Goal: Answer question/provide support: Share knowledge or assist other users

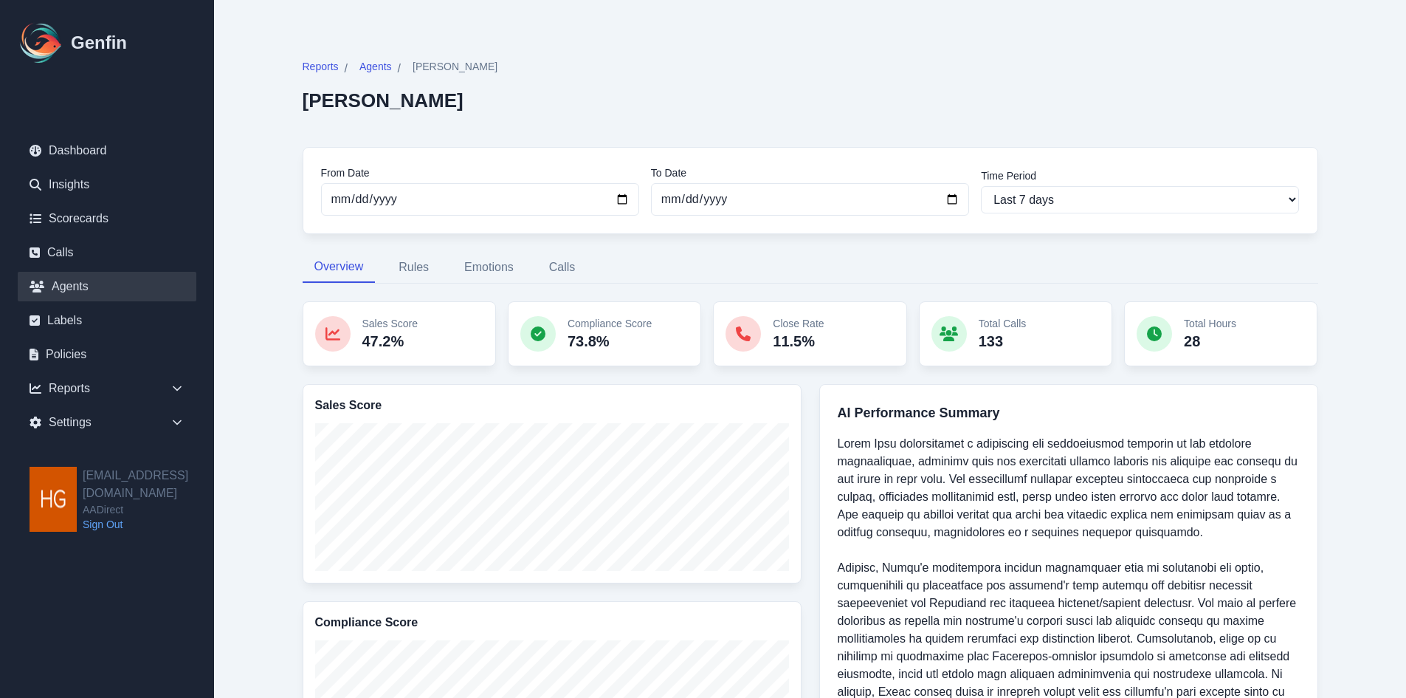
click at [55, 289] on link "Agents" at bounding box center [107, 287] width 179 height 30
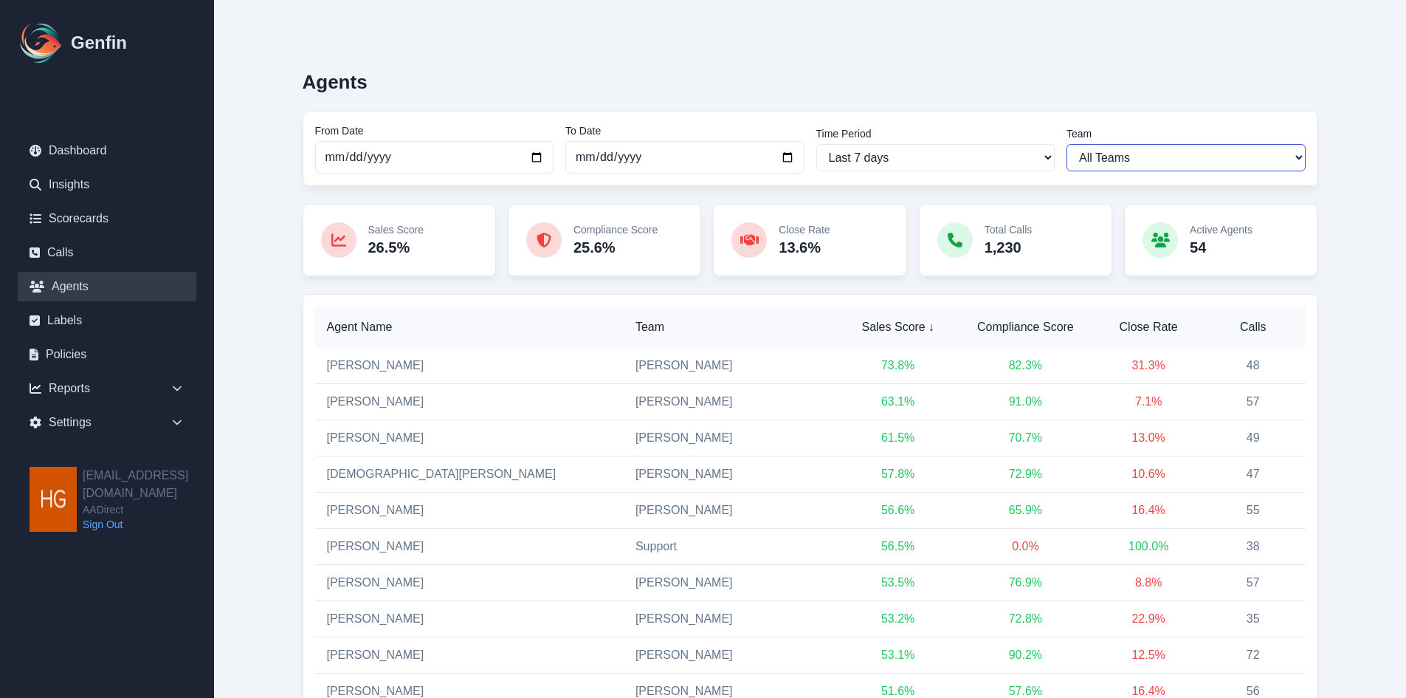
click at [1156, 157] on select "All Teams Hugo Jesse Support" at bounding box center [1186, 157] width 239 height 27
select select "2"
click at [1067, 144] on select "All Teams Hugo Jesse Support" at bounding box center [1186, 157] width 239 height 27
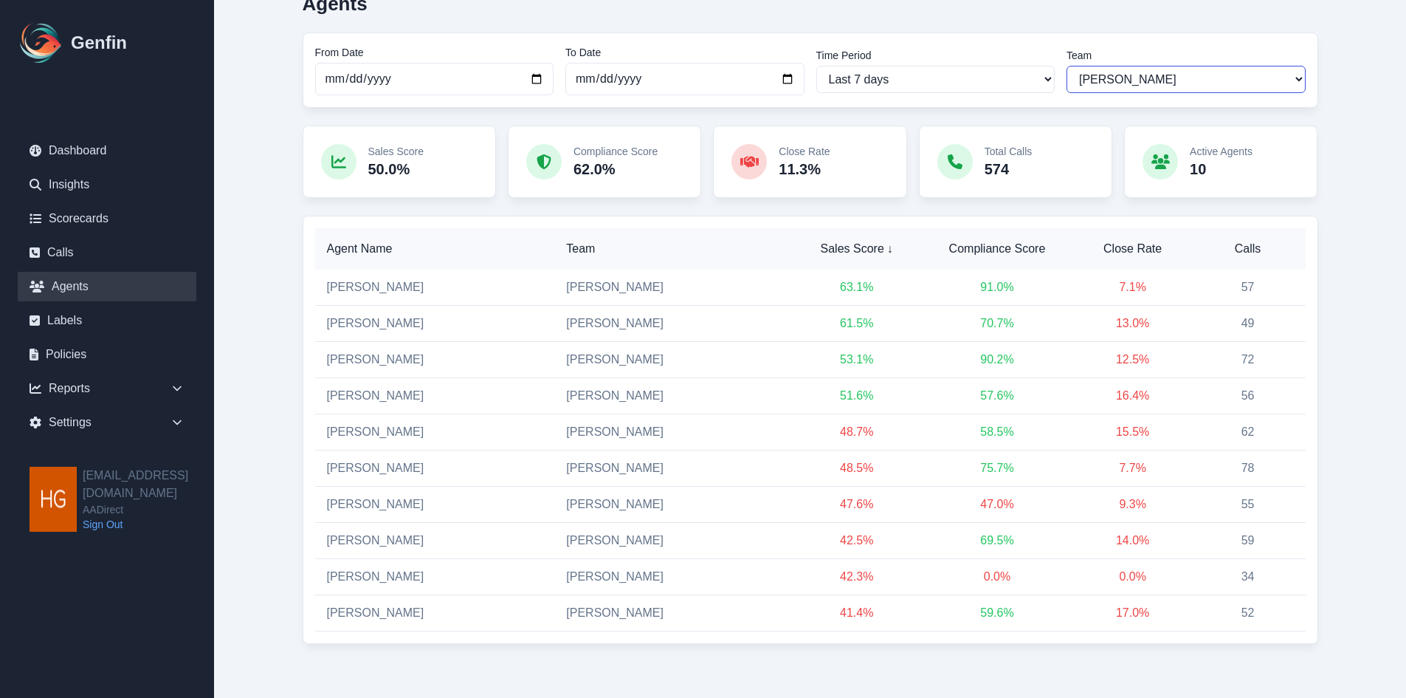
scroll to position [83, 0]
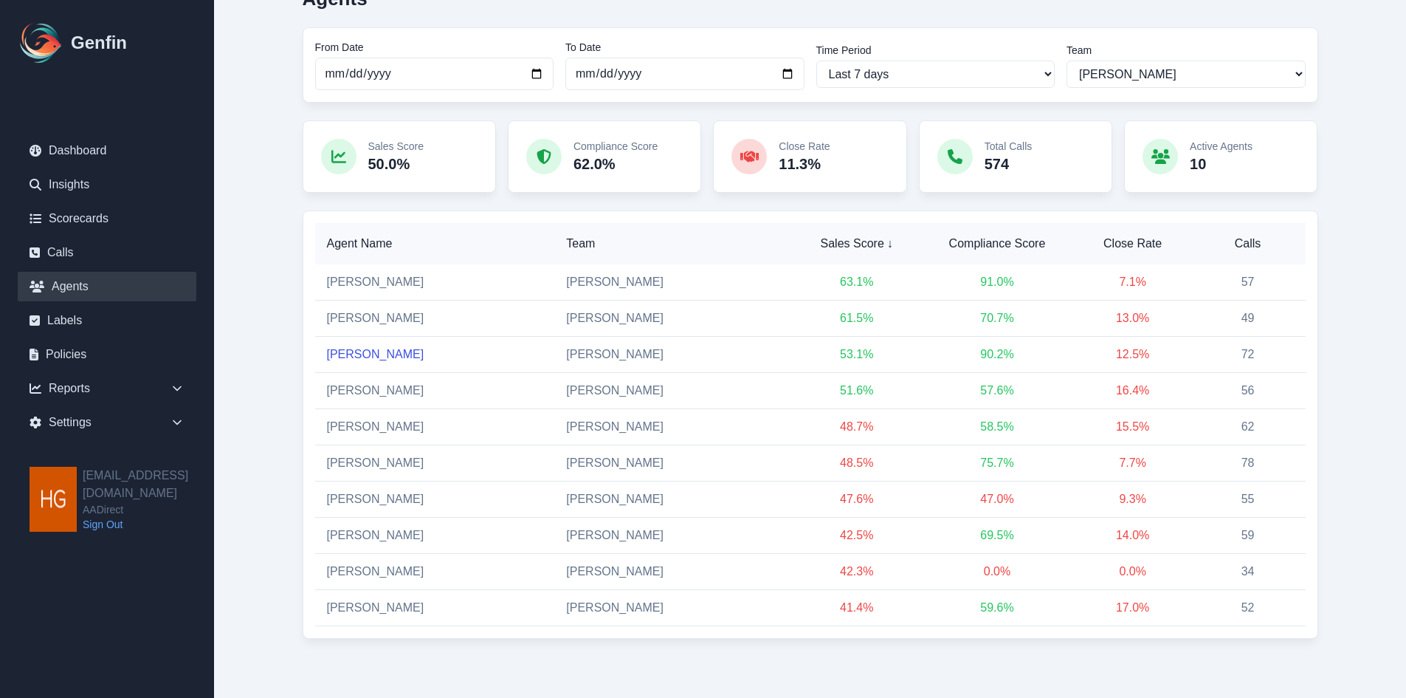
click at [348, 353] on link "[PERSON_NAME]" at bounding box center [375, 354] width 97 height 13
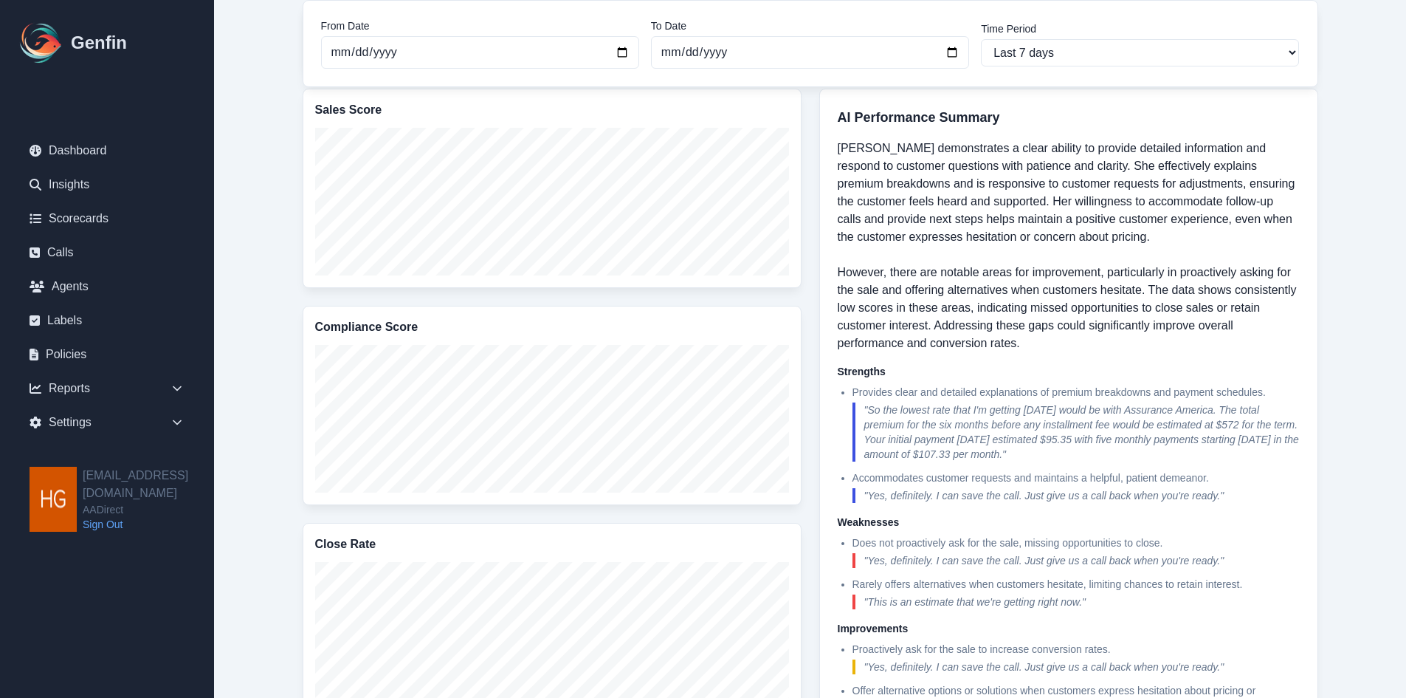
scroll to position [369, 0]
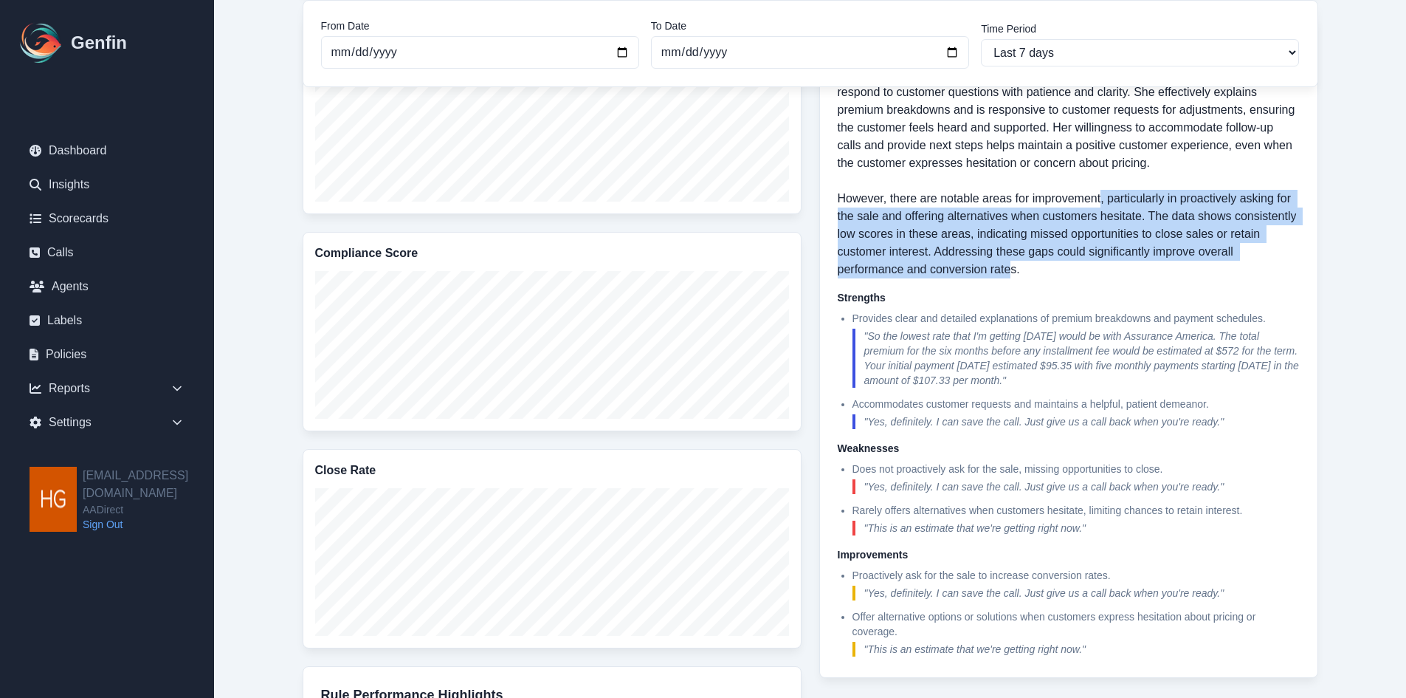
drag, startPoint x: 1106, startPoint y: 194, endPoint x: 1152, endPoint y: 267, distance: 86.6
click at [1152, 267] on p "Velma Marin demonstrates a clear ability to provide detailed information and re…" at bounding box center [1069, 172] width 462 height 213
copy p "particularly in proactively asking for the sale and offering alternatives when …"
click at [71, 184] on link "Insights" at bounding box center [107, 185] width 179 height 30
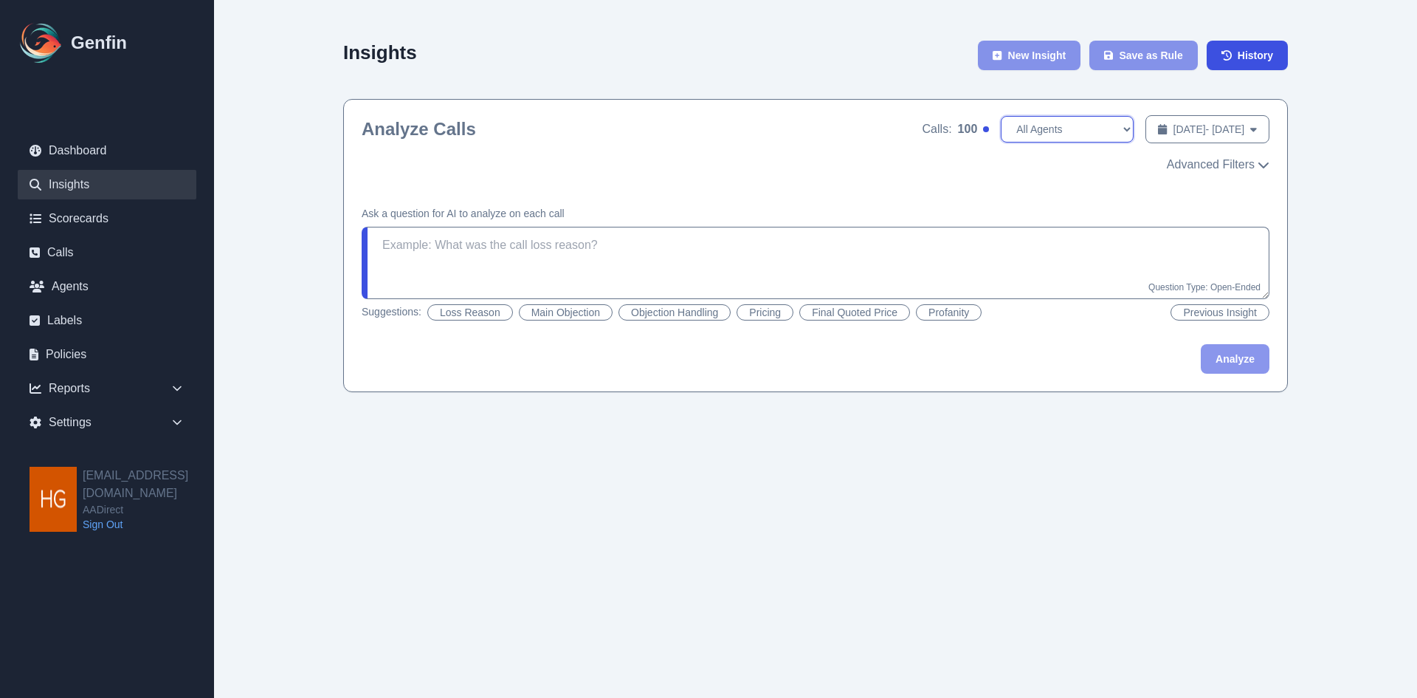
click at [1073, 127] on select "All Agents Aida Garcia Diaz Ana Martinez Angela Barnett Antonio Vasquez Armando…" at bounding box center [1067, 129] width 133 height 27
select select "[PERSON_NAME]"
click at [1001, 116] on select "All Agents Aida Garcia Diaz Ana Martinez Angela Barnett Antonio Vasquez Armando…" at bounding box center [1067, 129] width 133 height 27
click at [695, 315] on button "Objection Handling" at bounding box center [675, 312] width 112 height 16
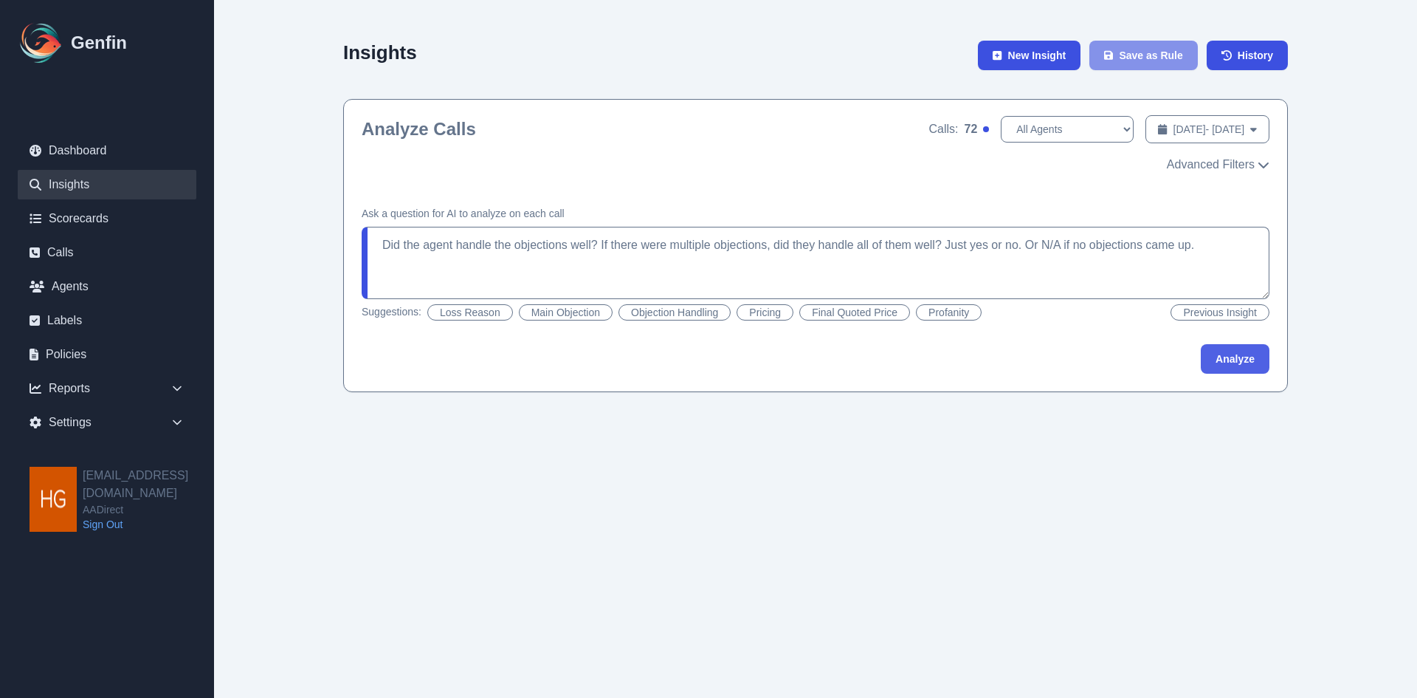
click at [1241, 359] on button "Analyze" at bounding box center [1235, 359] width 69 height 30
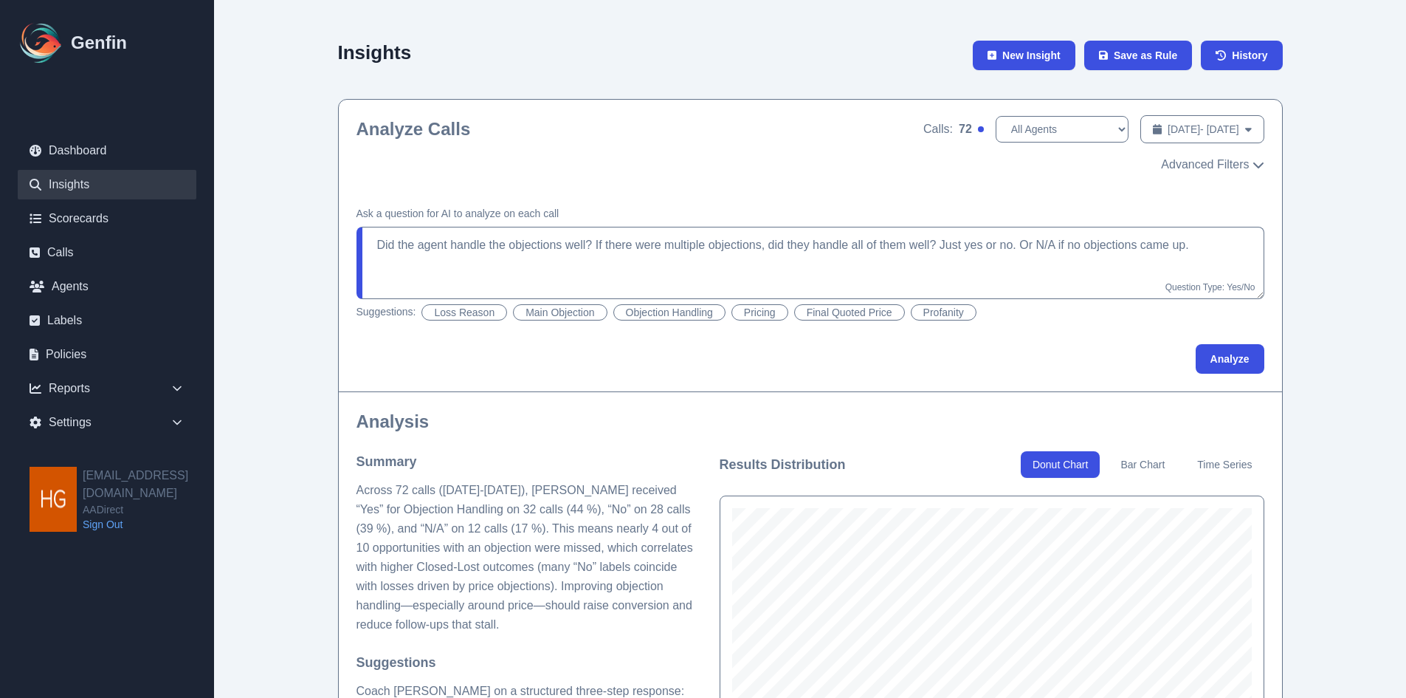
click at [466, 308] on button "Loss Reason" at bounding box center [464, 312] width 86 height 16
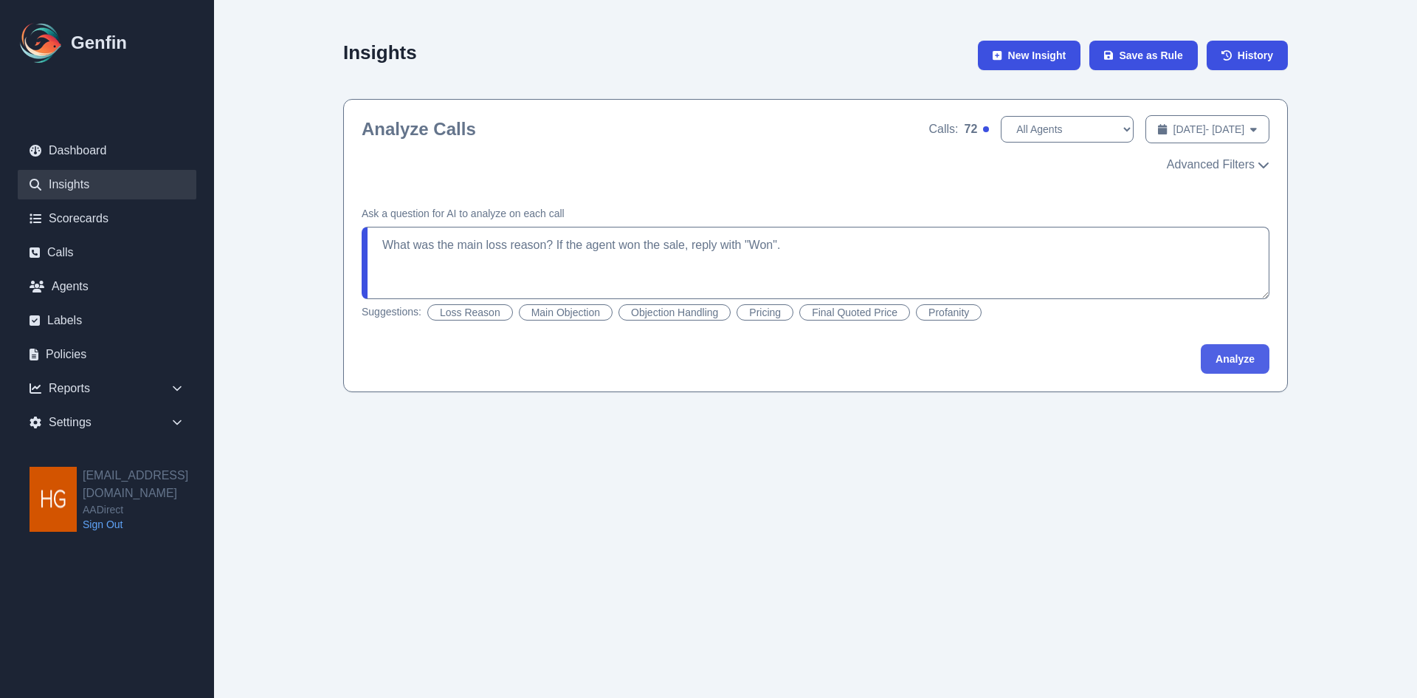
click at [1250, 356] on button "Analyze" at bounding box center [1235, 359] width 69 height 30
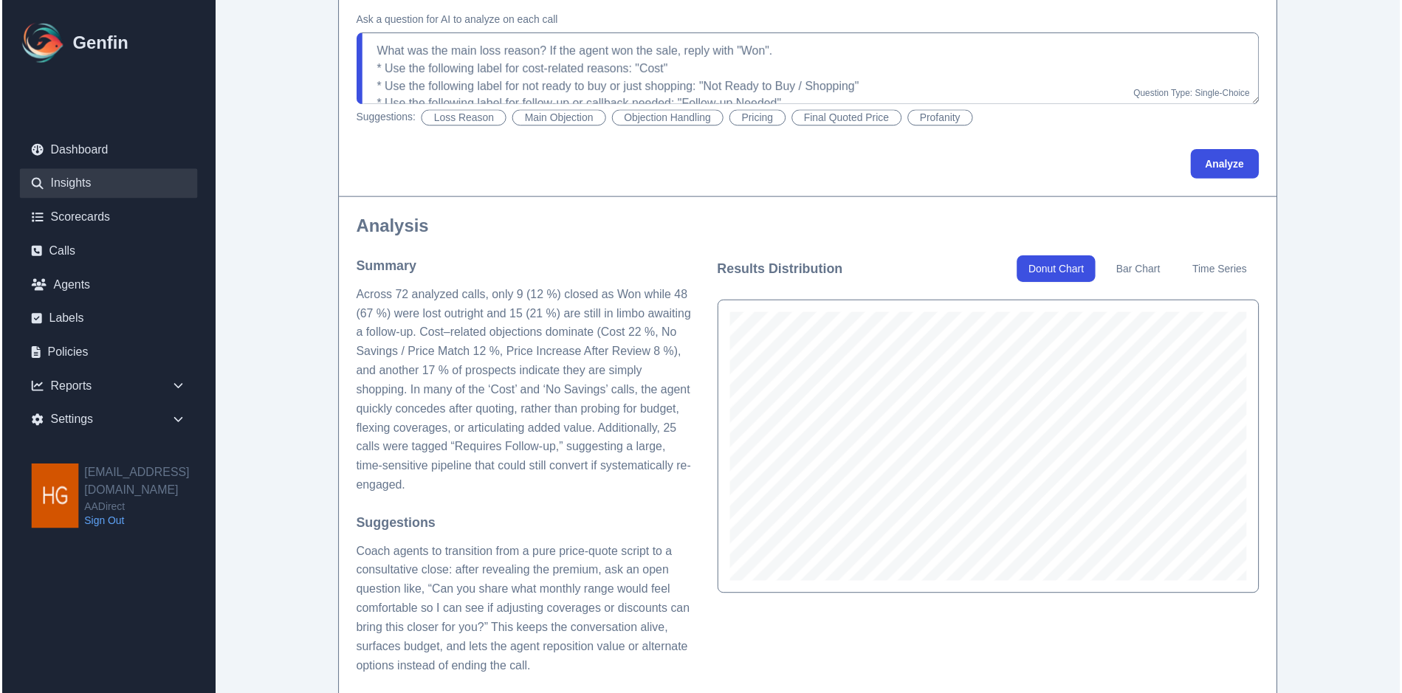
scroll to position [295, 0]
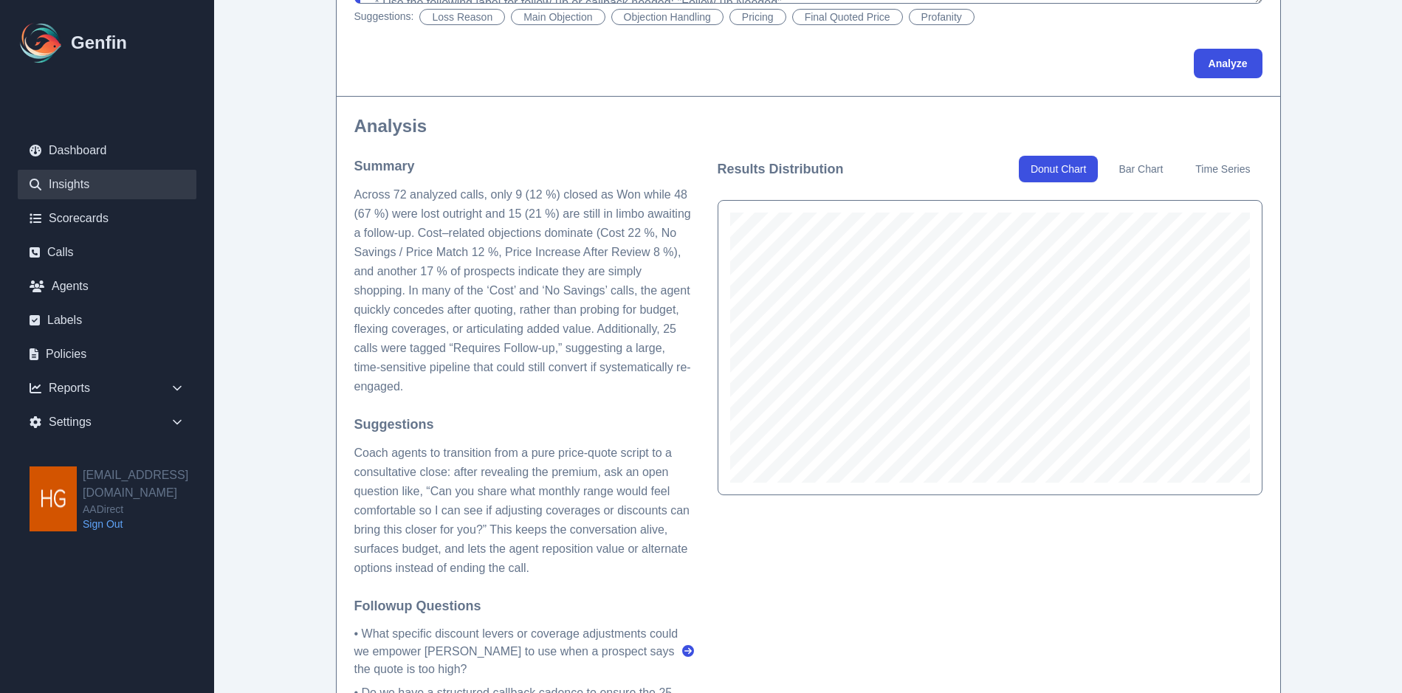
click at [700, 69] on div "Analyze" at bounding box center [808, 64] width 908 height 30
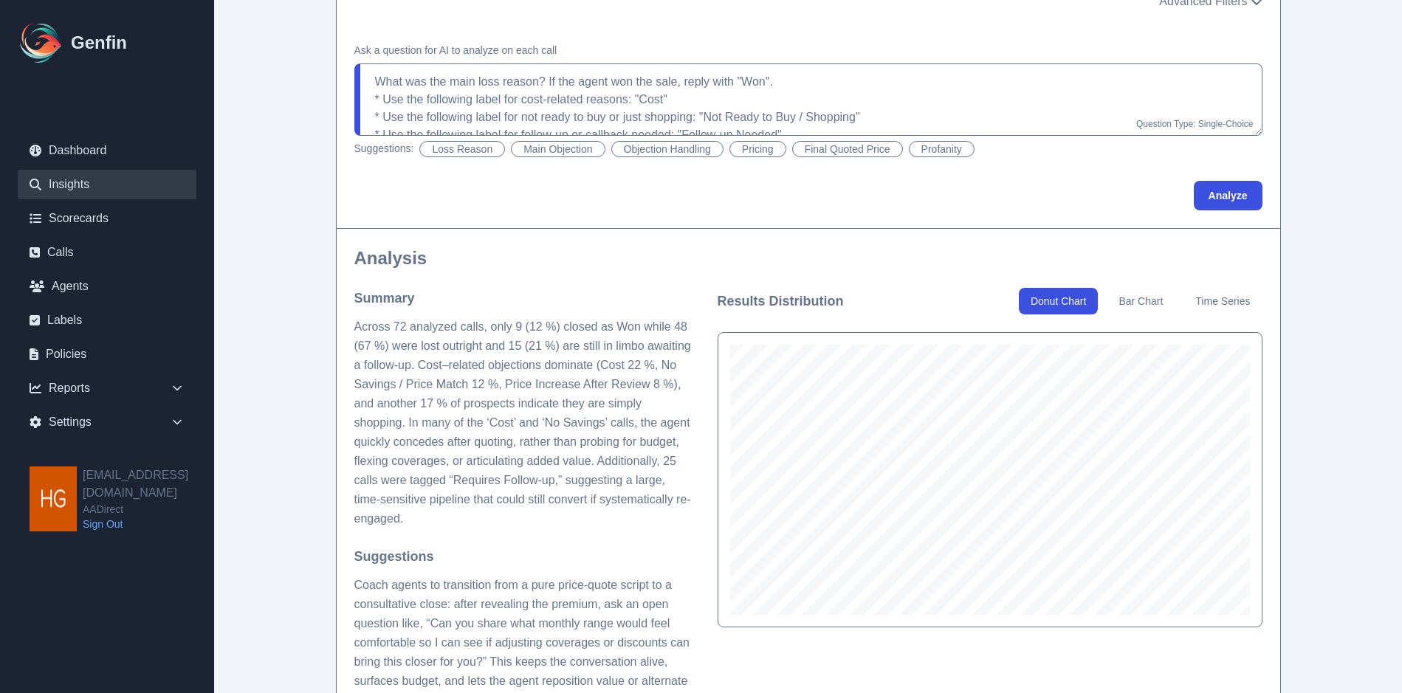
scroll to position [0, 0]
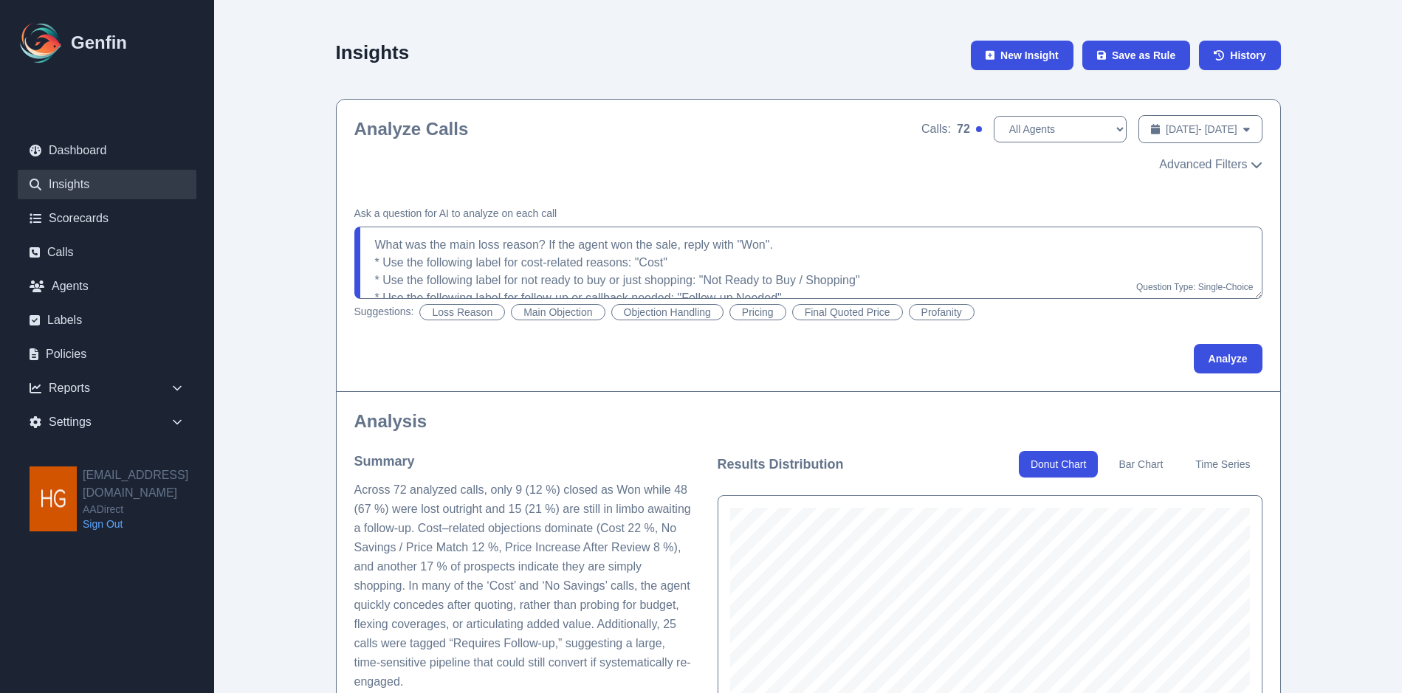
click at [663, 316] on button "Objection Handling" at bounding box center [667, 312] width 112 height 16
type textarea "Did the agent handle the objections well? If there were multiple objections, di…"
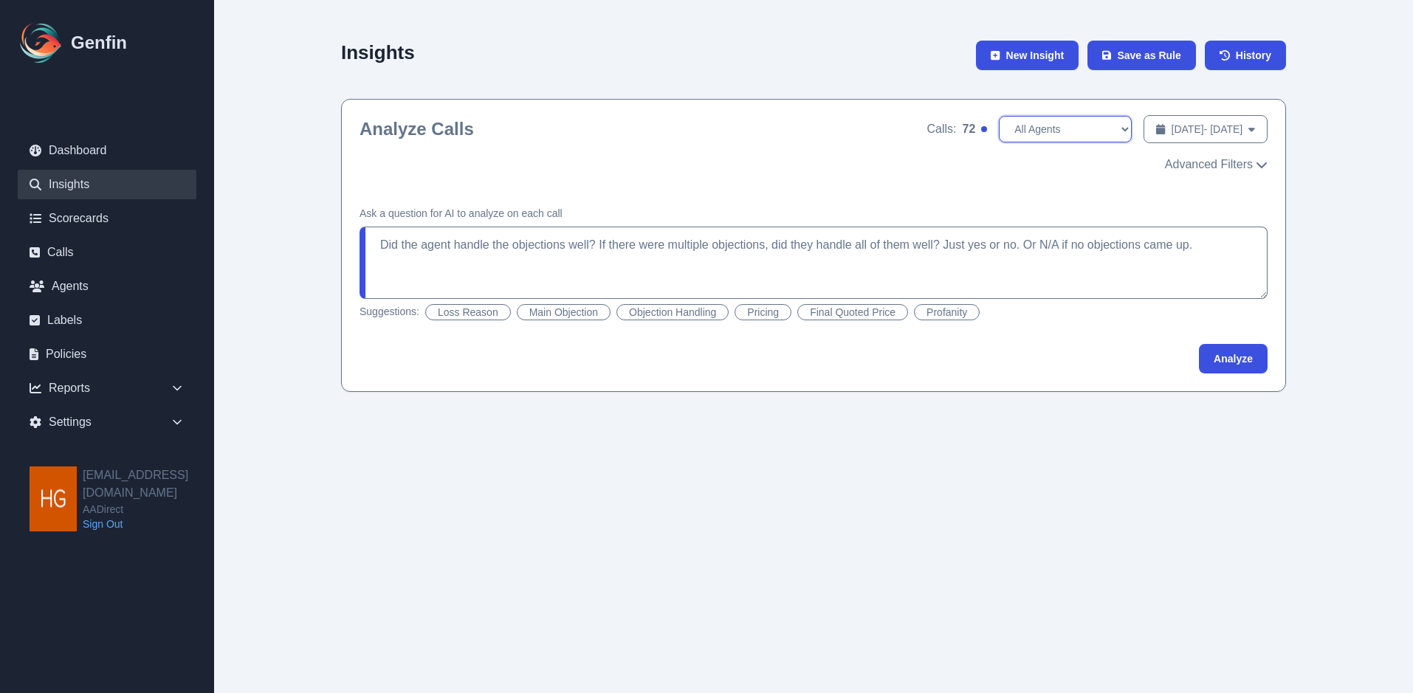
click at [1075, 127] on select "All Agents Aida Garcia Diaz Ana Martinez Angela Barnett Antonio Vasquez Armando…" at bounding box center [1065, 129] width 133 height 27
select select "[PERSON_NAME]"
click at [999, 116] on select "All Agents Aida Garcia Diaz Ana Martinez Angela Barnett Antonio Vasquez Armando…" at bounding box center [1065, 129] width 133 height 27
click at [1239, 358] on button "Analyze" at bounding box center [1233, 359] width 69 height 30
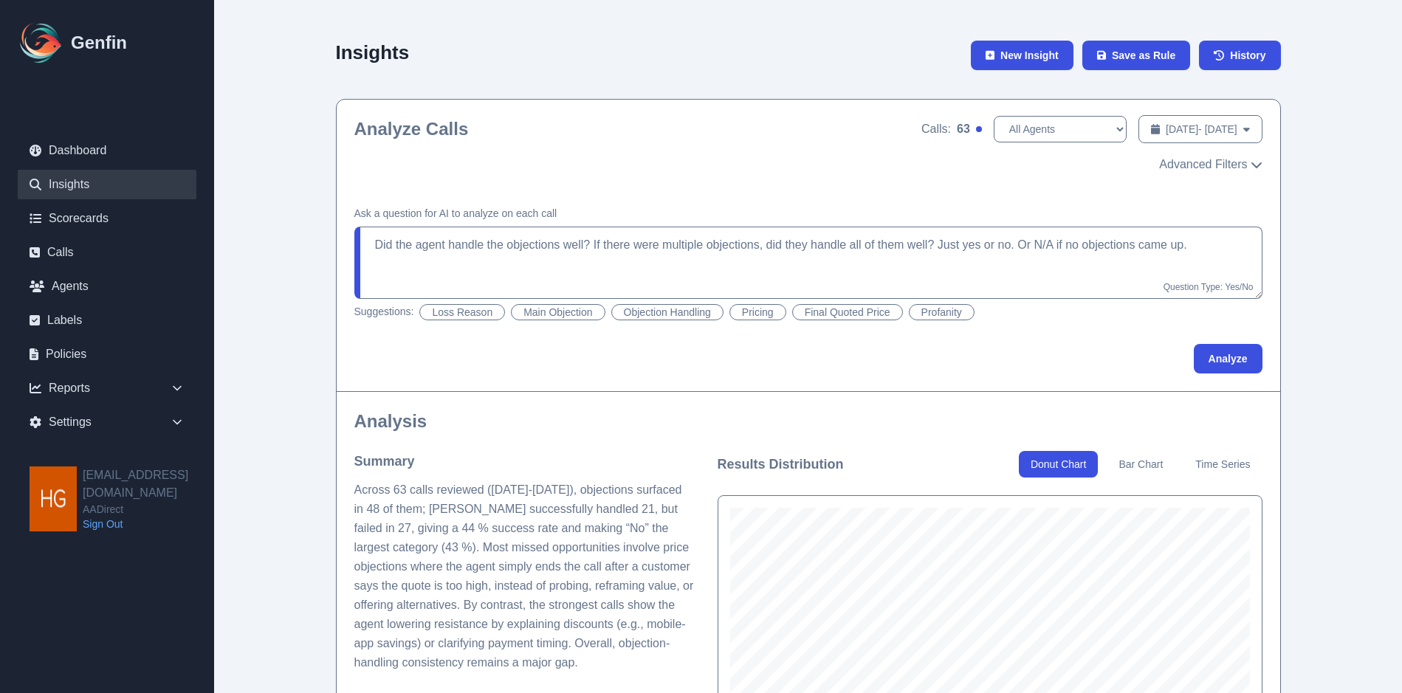
click at [766, 315] on button "Pricing" at bounding box center [757, 312] width 57 height 16
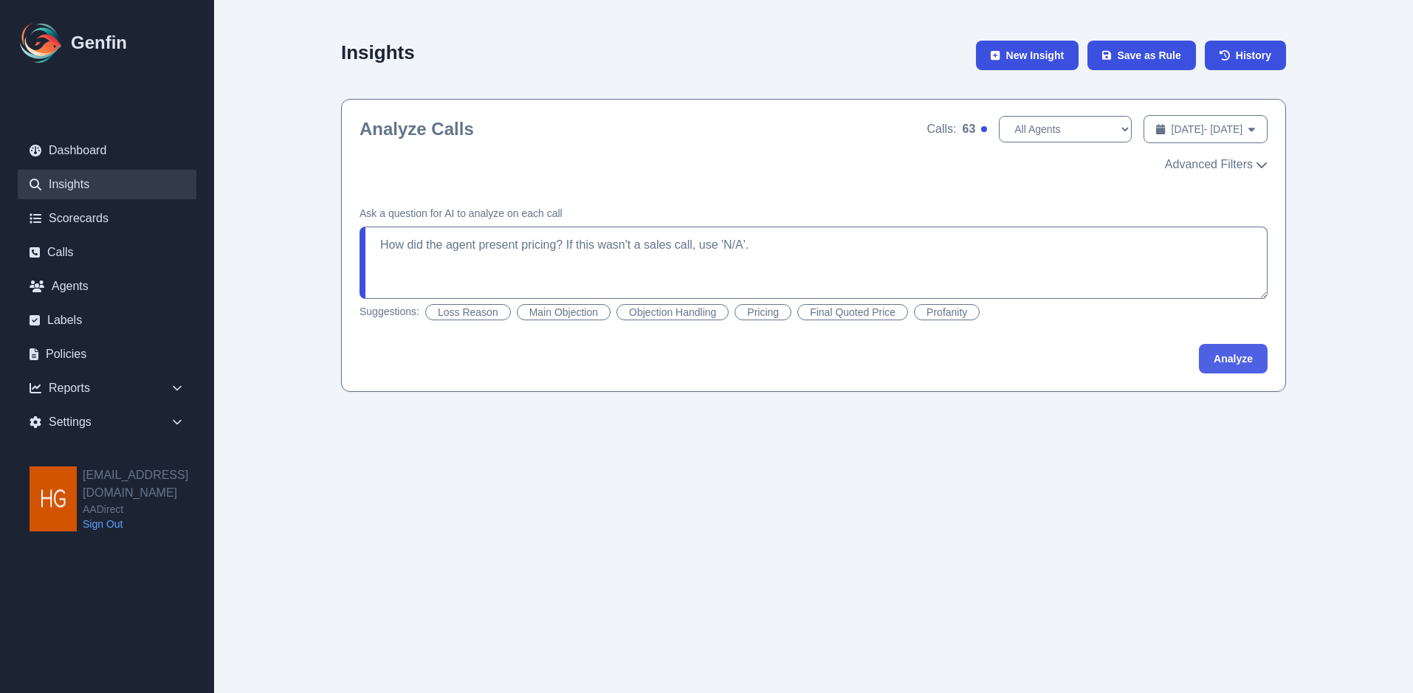
click at [1222, 362] on button "Analyze" at bounding box center [1233, 359] width 69 height 30
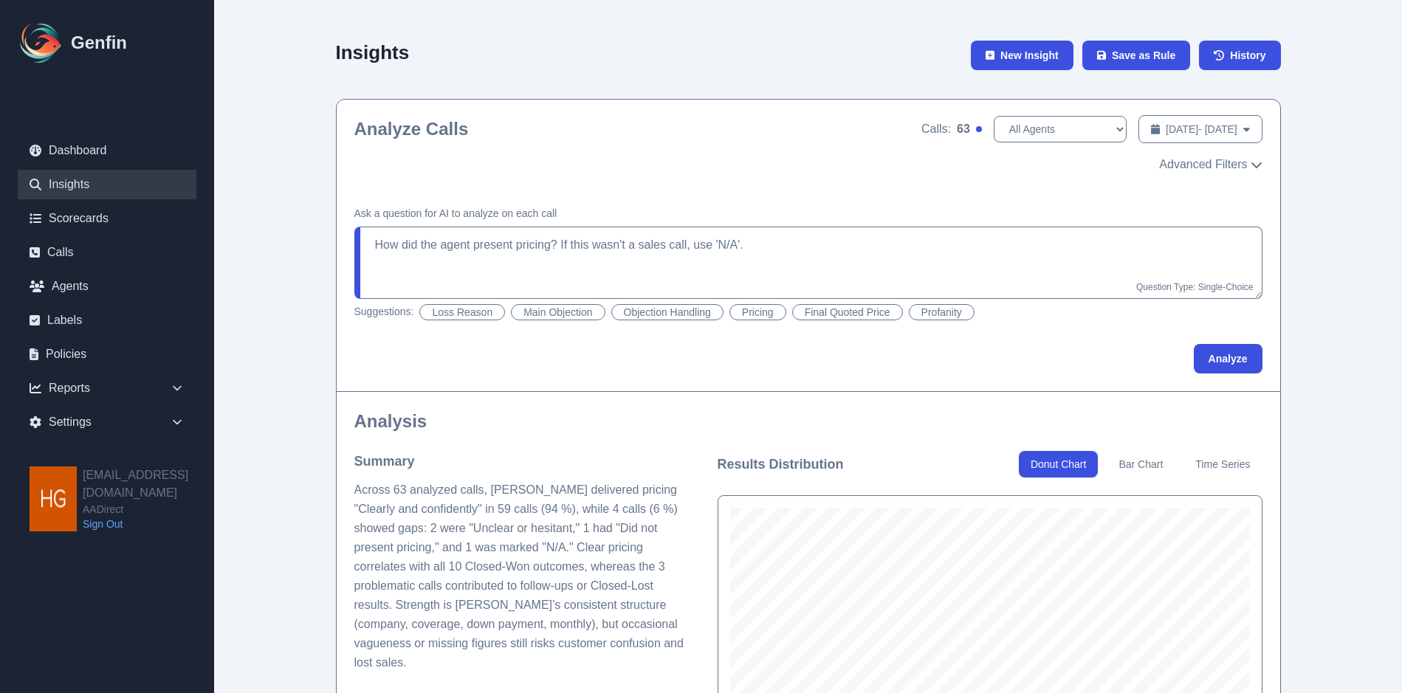
click at [549, 315] on button "Main Objection" at bounding box center [558, 312] width 94 height 16
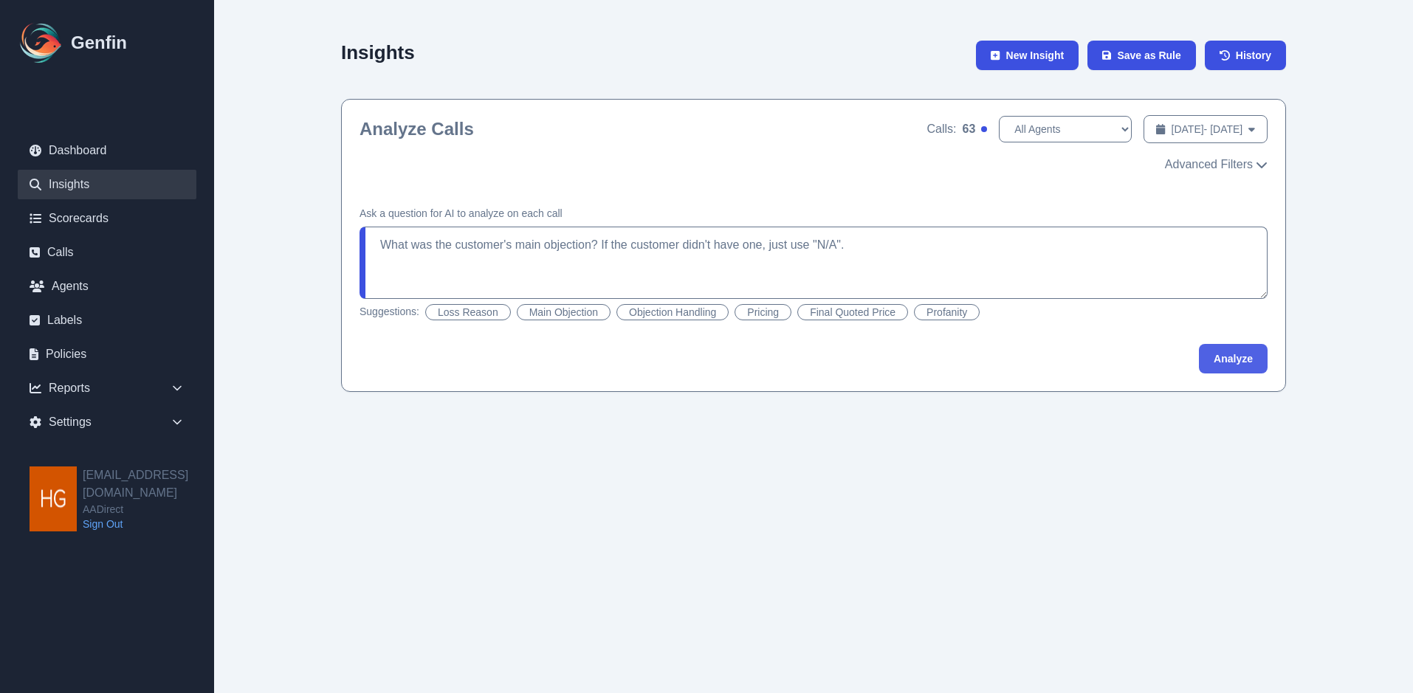
click at [1246, 359] on button "Analyze" at bounding box center [1233, 359] width 69 height 30
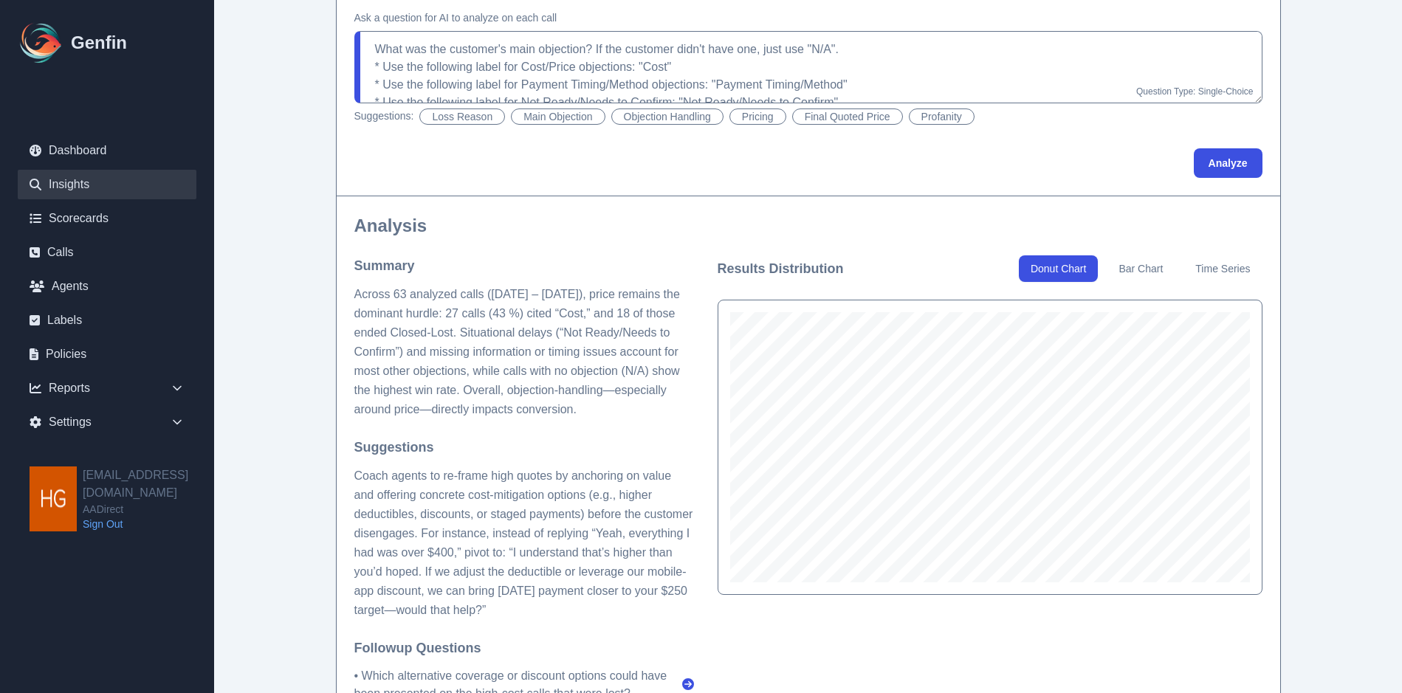
scroll to position [221, 0]
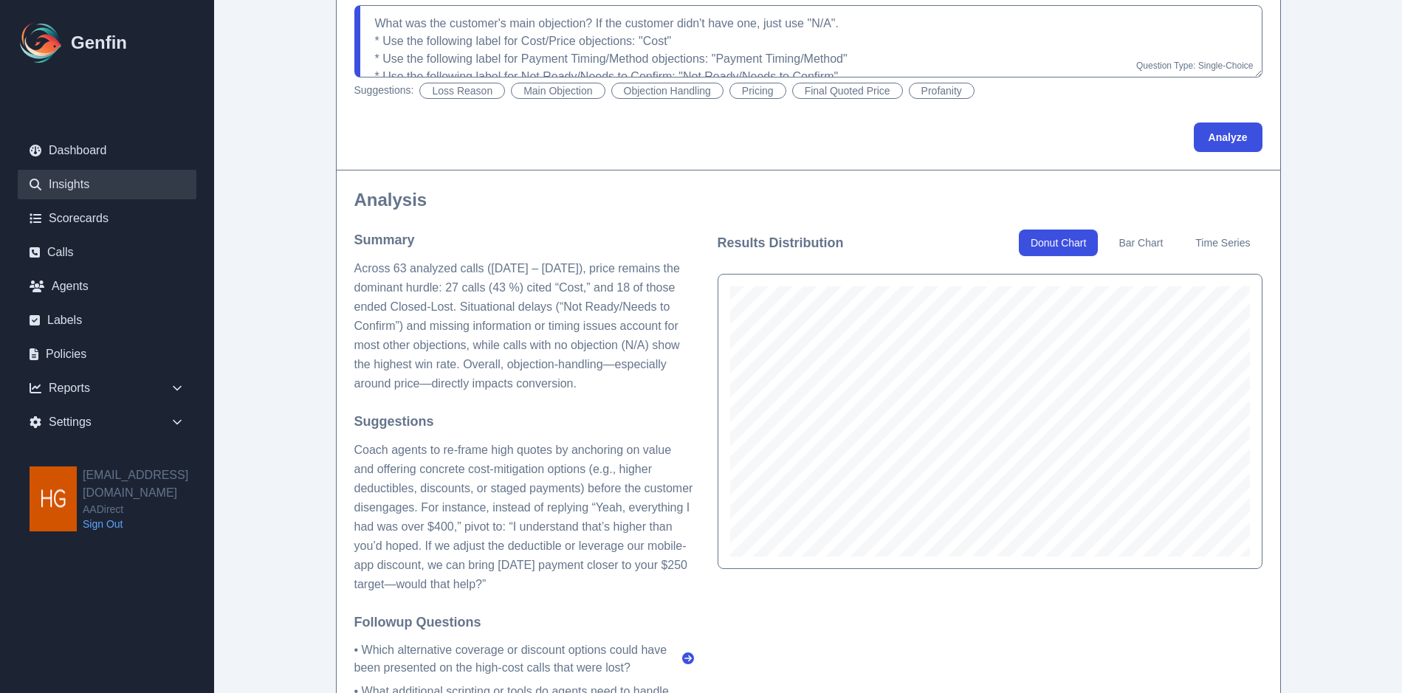
drag, startPoint x: 590, startPoint y: 505, endPoint x: 603, endPoint y: 588, distance: 84.5
click at [603, 588] on p "Coach agents to re-frame high quotes by anchoring on value and offering concret…" at bounding box center [524, 518] width 340 height 154
copy p "“Yeah, everything I had was over $400,” pivot to: “I understand that’s higher t…"
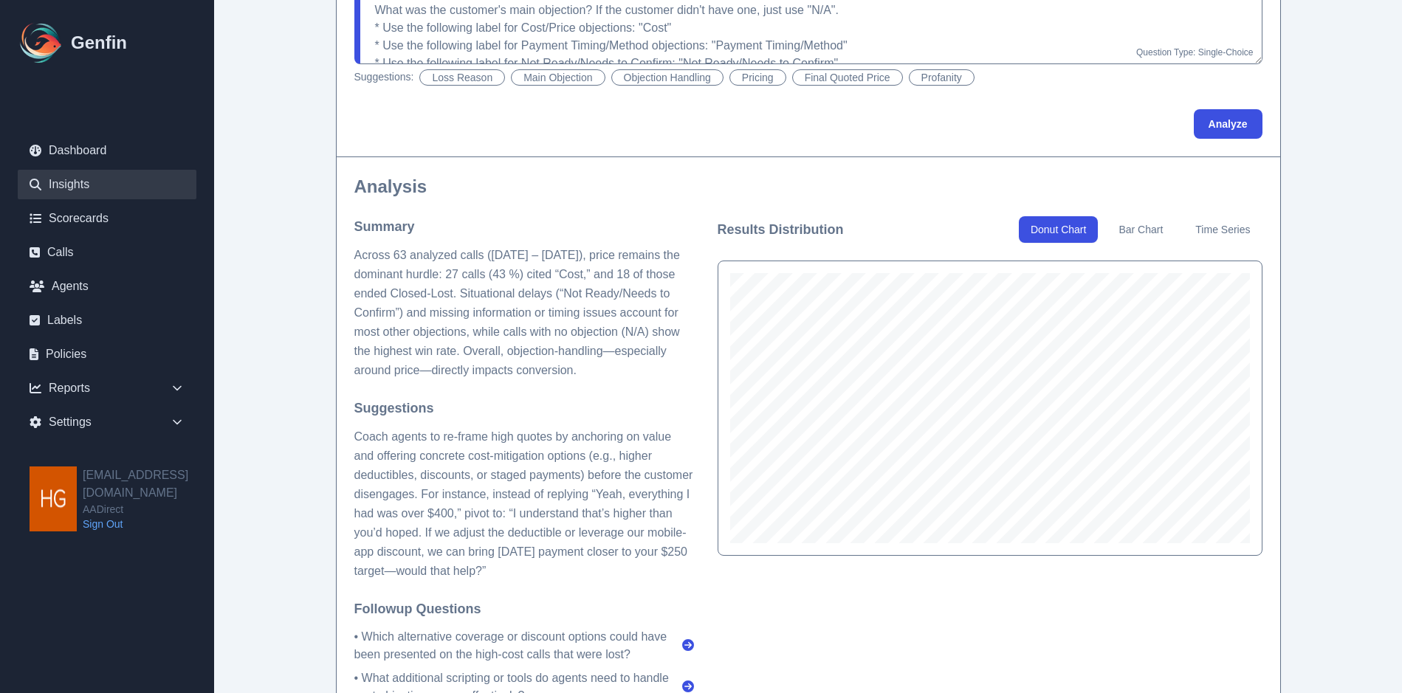
scroll to position [0, 0]
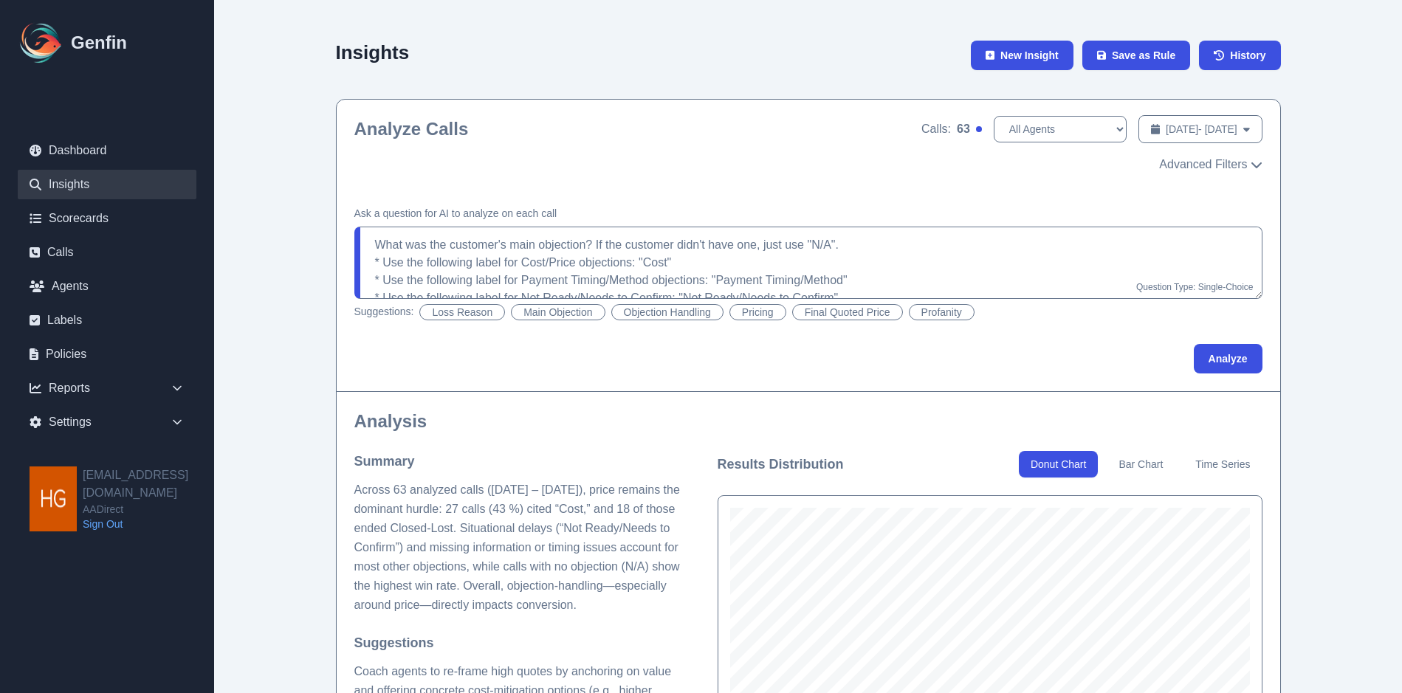
click at [669, 311] on button "Objection Handling" at bounding box center [667, 312] width 112 height 16
type textarea "Did the agent handle the objections well? If there were multiple objections, di…"
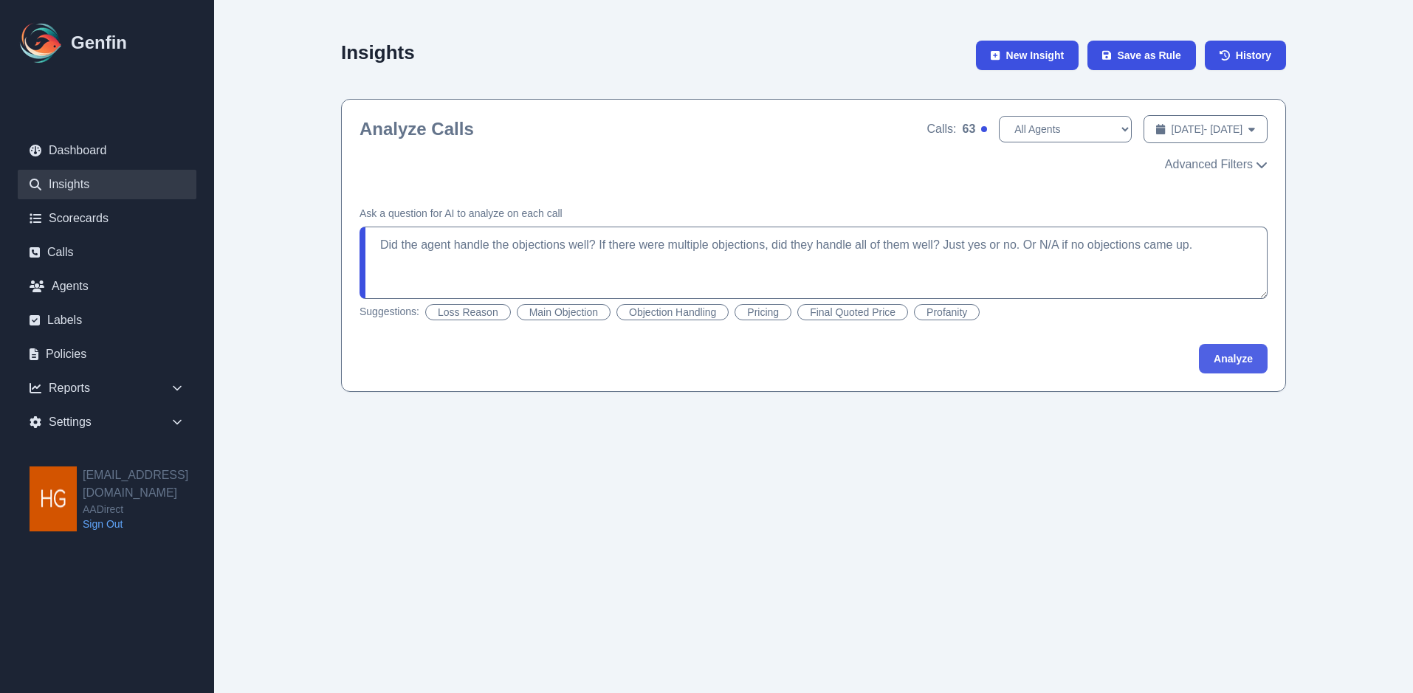
click at [1240, 356] on button "Analyze" at bounding box center [1233, 359] width 69 height 30
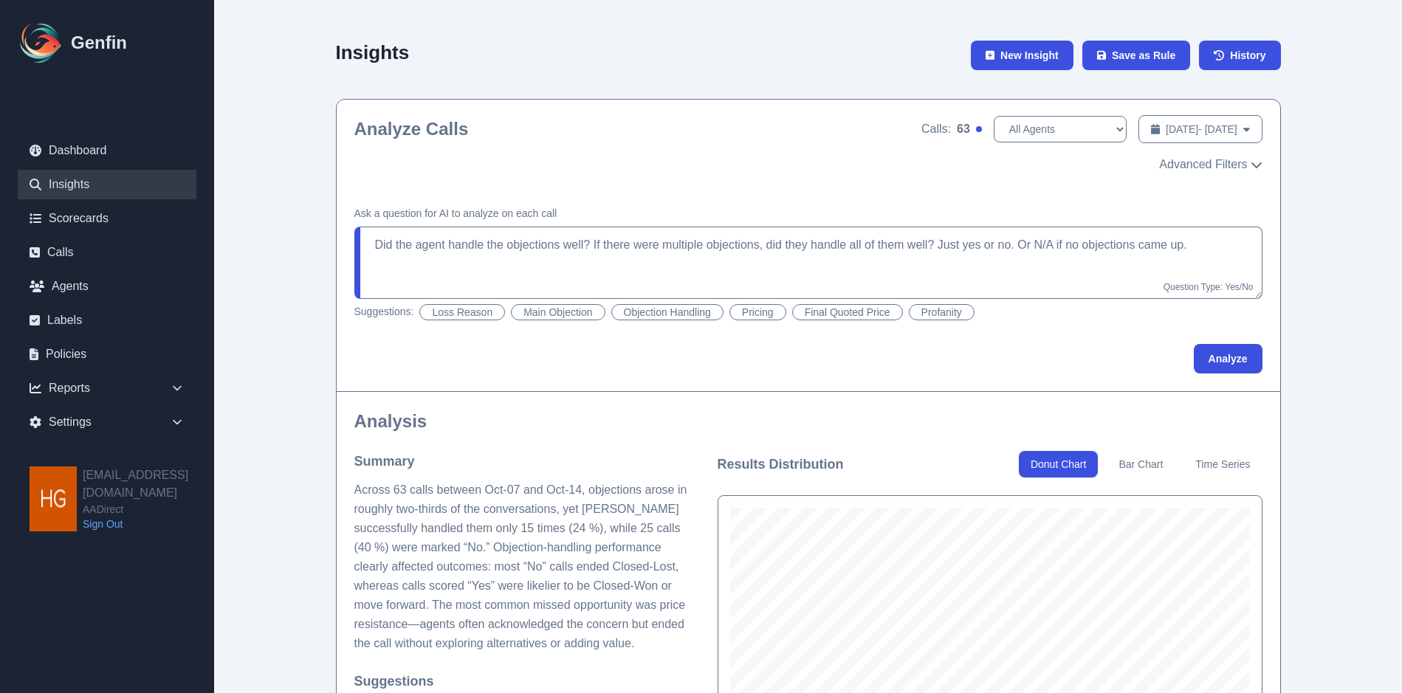
scroll to position [295, 0]
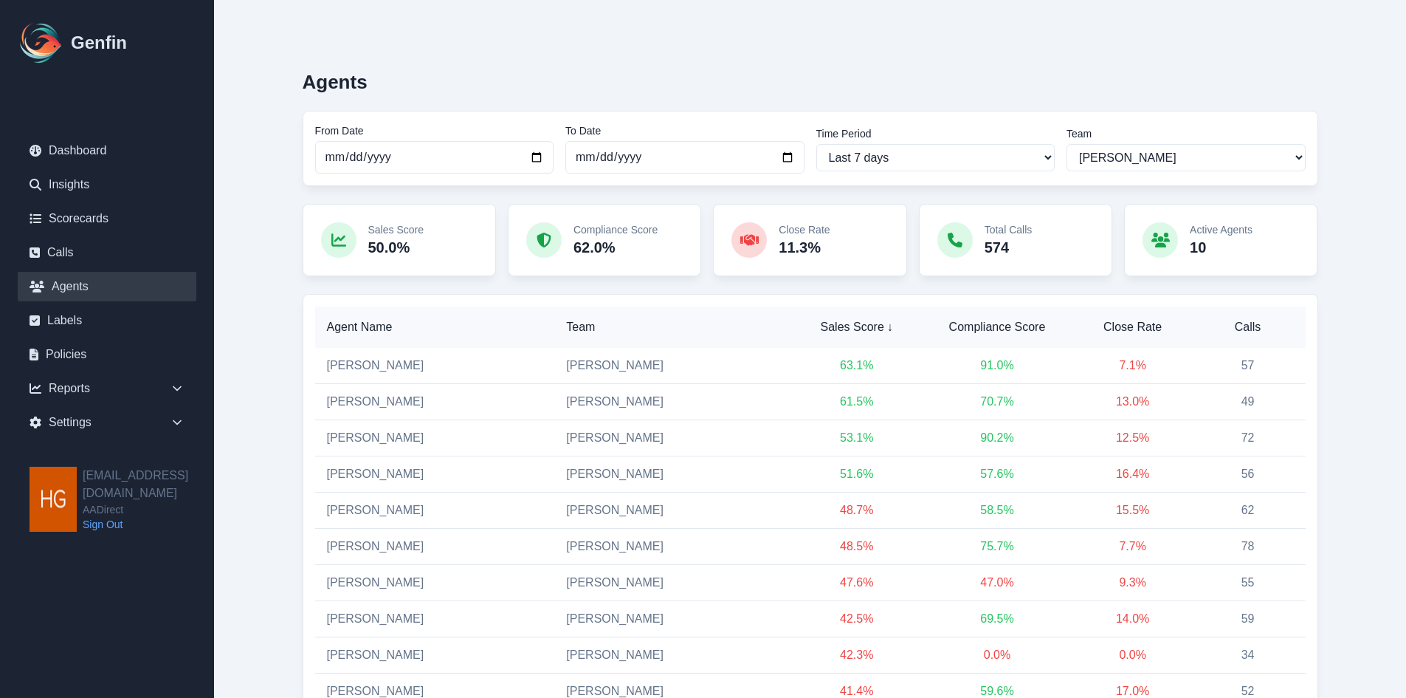
select select "2"
